Goal: Check status: Check status

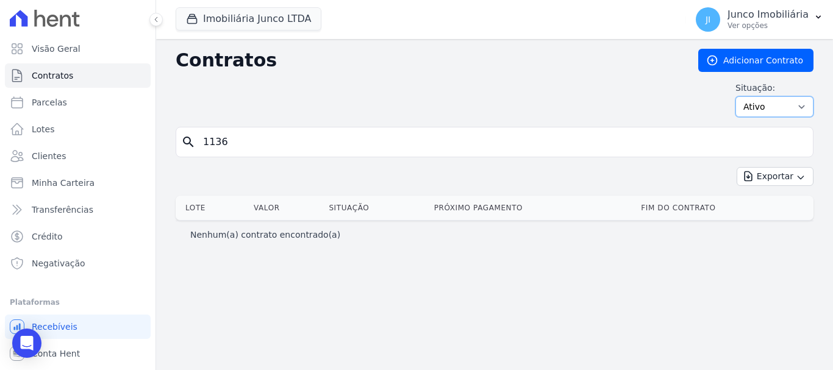
click at [801, 109] on select "Ativo Todos Pausado Distratado Rascunho Expirado Encerrado" at bounding box center [775, 106] width 78 height 21
select select "all"
click at [741, 96] on select "Ativo Todos Pausado Distratado Rascunho Expirado Encerrado" at bounding box center [775, 106] width 78 height 21
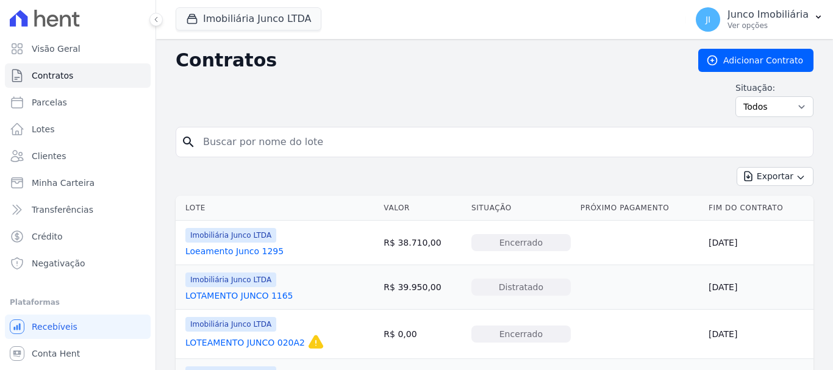
drag, startPoint x: 232, startPoint y: 145, endPoint x: 309, endPoint y: 118, distance: 80.8
click at [232, 145] on input "search" at bounding box center [502, 142] width 612 height 24
type input "714"
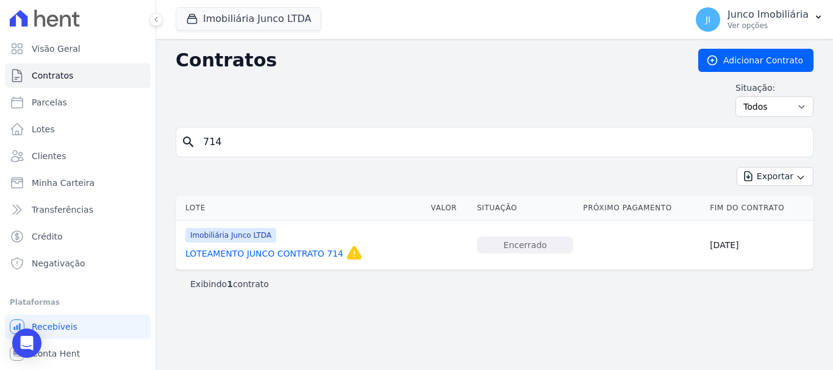
click at [301, 252] on link "LOTEAMENTO JUNCO CONTRATO 714" at bounding box center [264, 254] width 158 height 12
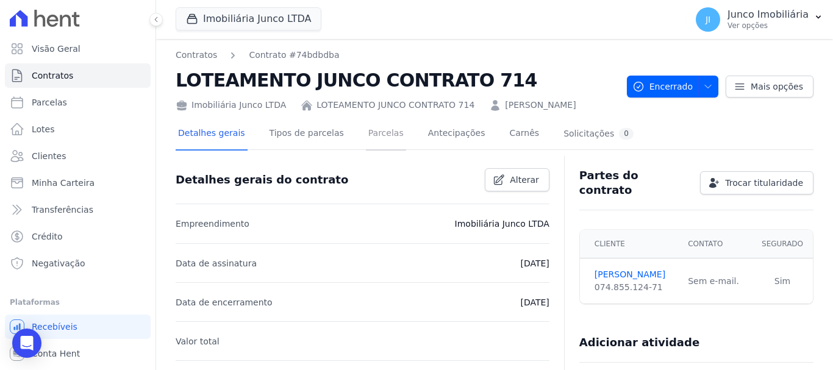
click at [371, 133] on link "Parcelas" at bounding box center [386, 134] width 40 height 32
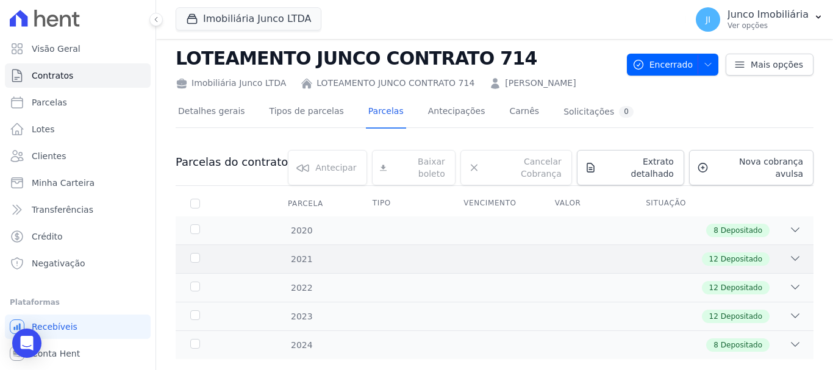
scroll to position [38, 0]
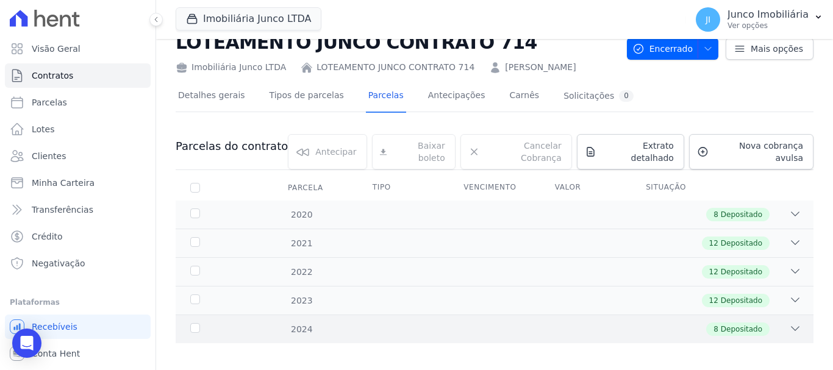
click at [792, 327] on icon at bounding box center [796, 329] width 8 height 4
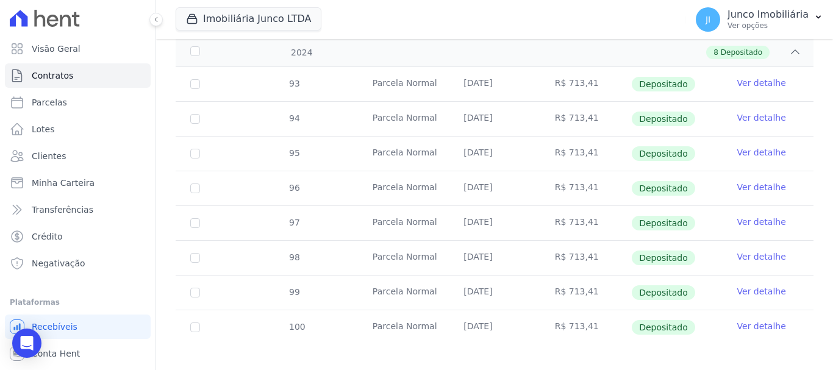
scroll to position [316, 0]
